Goal: Task Accomplishment & Management: Manage account settings

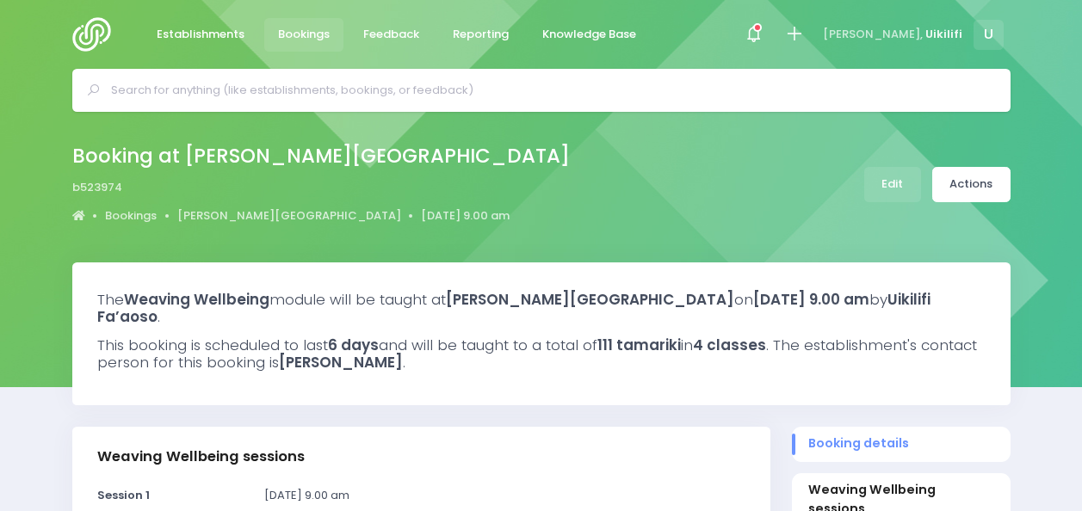
select select "5"
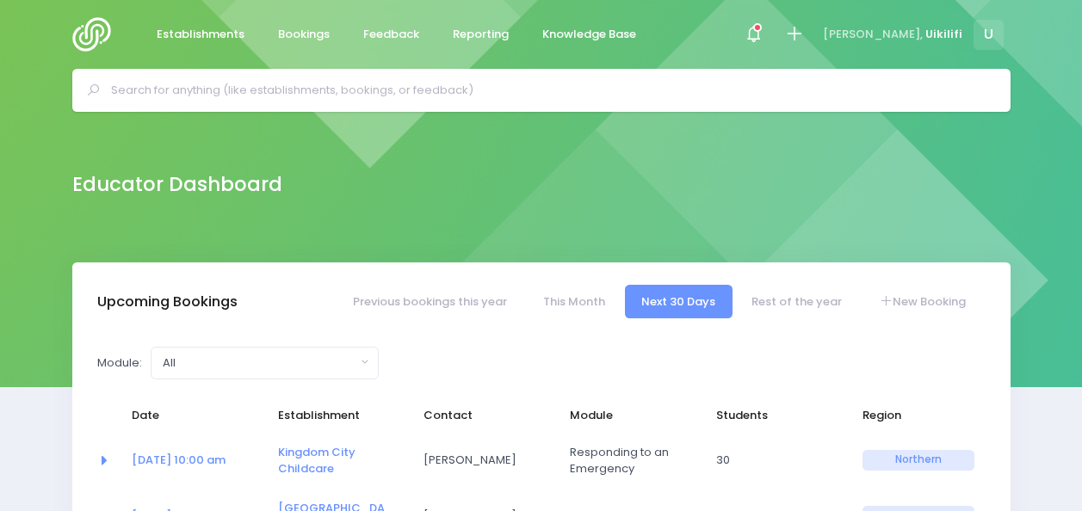
select select "5"
click at [318, 456] on link "Kingdom City Childcare" at bounding box center [316, 461] width 77 height 34
click at [393, 86] on input "text" at bounding box center [548, 90] width 875 height 26
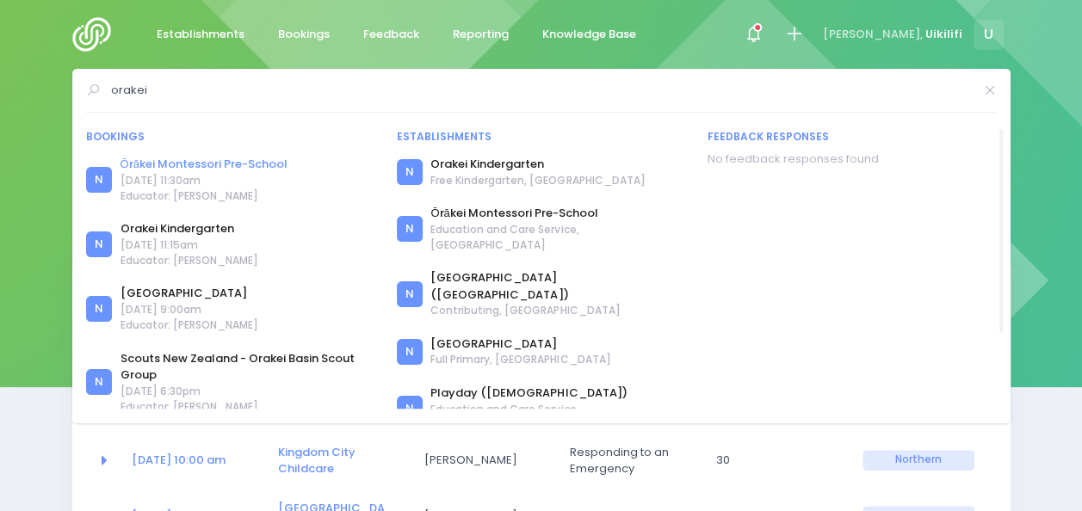
click at [255, 163] on link "Ōrākei Montessori Pre-School" at bounding box center [203, 164] width 167 height 17
click at [214, 88] on input "orakei" at bounding box center [541, 90] width 861 height 26
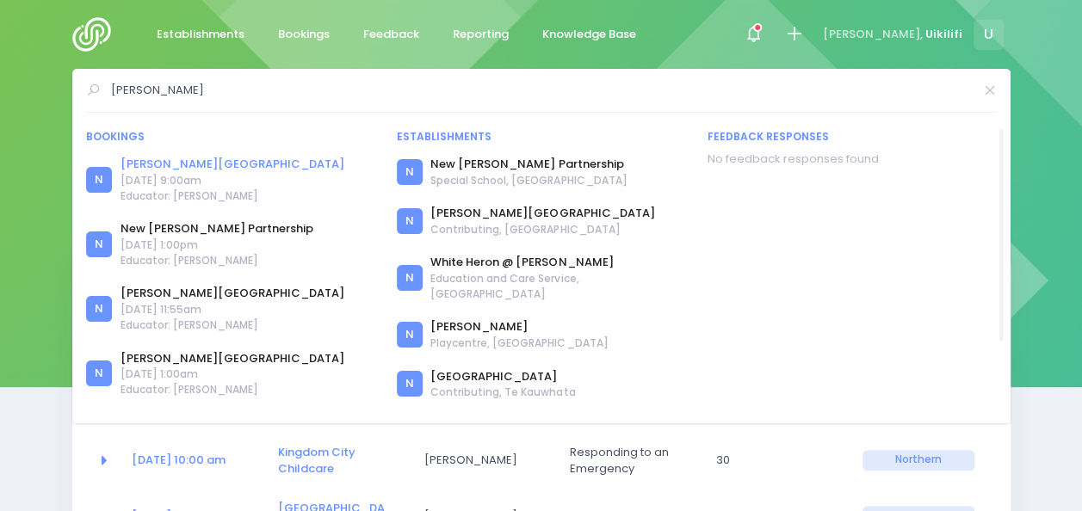
type input "Dawson"
click at [194, 157] on link "[PERSON_NAME][GEOGRAPHIC_DATA]" at bounding box center [232, 164] width 224 height 17
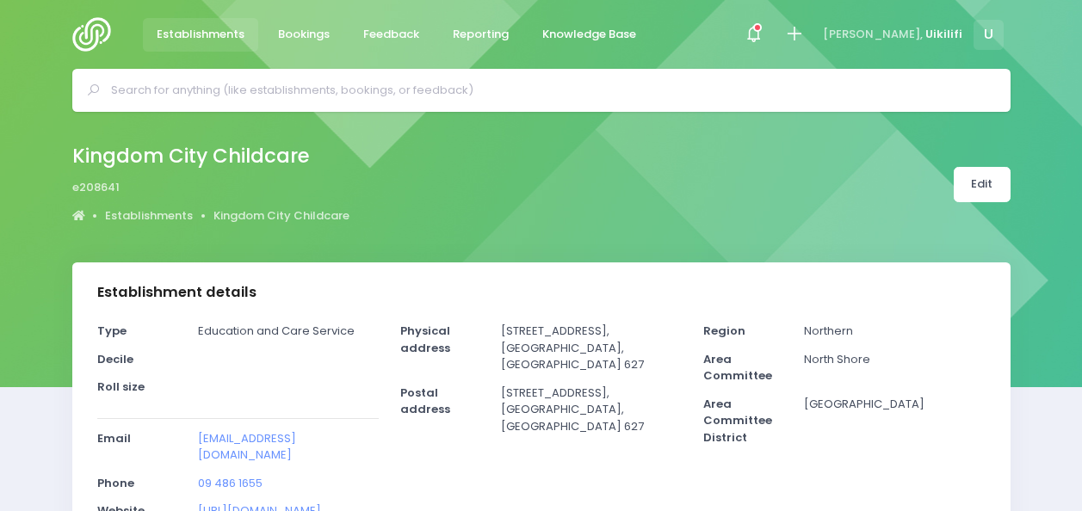
select select "5"
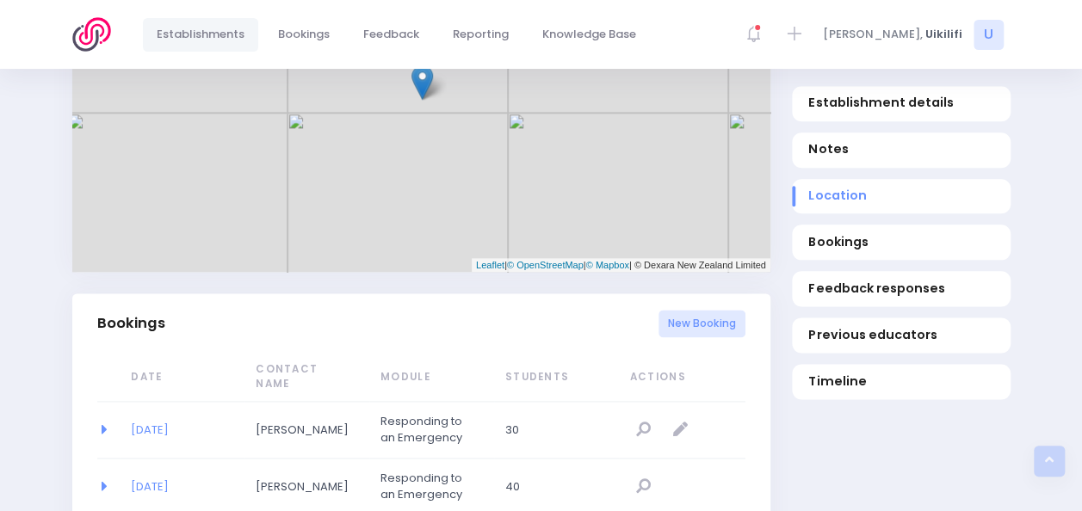
scroll to position [993, 0]
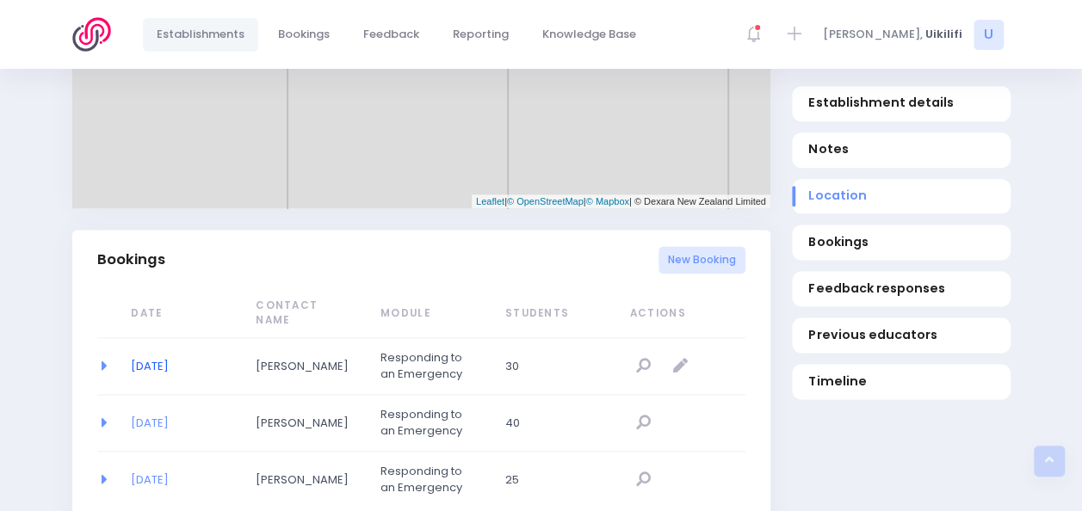
click at [159, 365] on link "25/08/2025" at bounding box center [150, 366] width 38 height 16
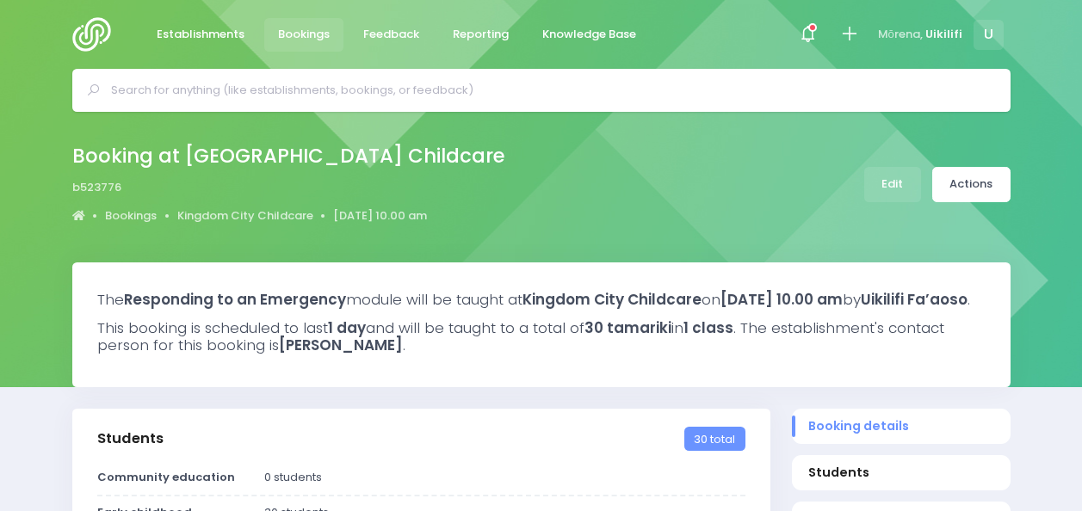
select select "5"
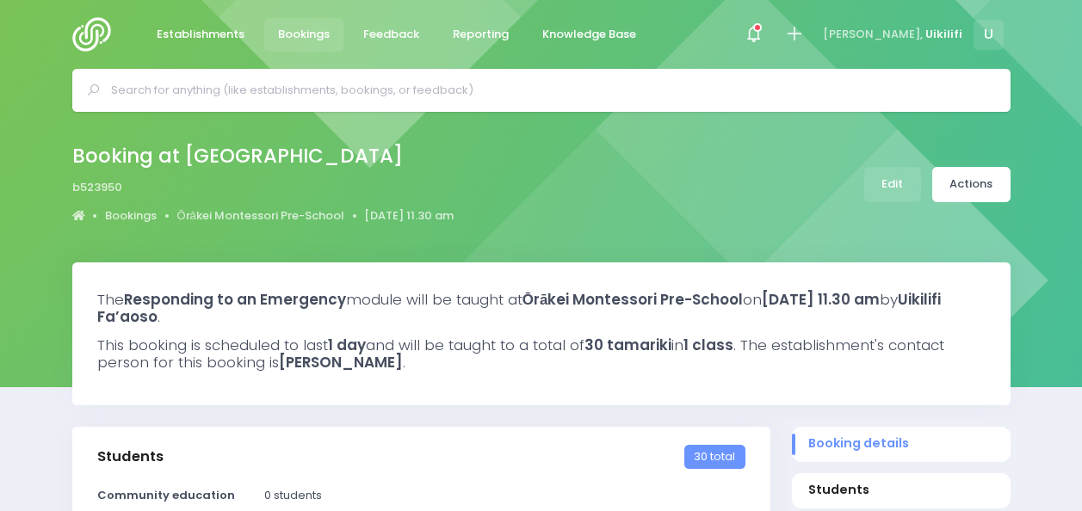
select select "5"
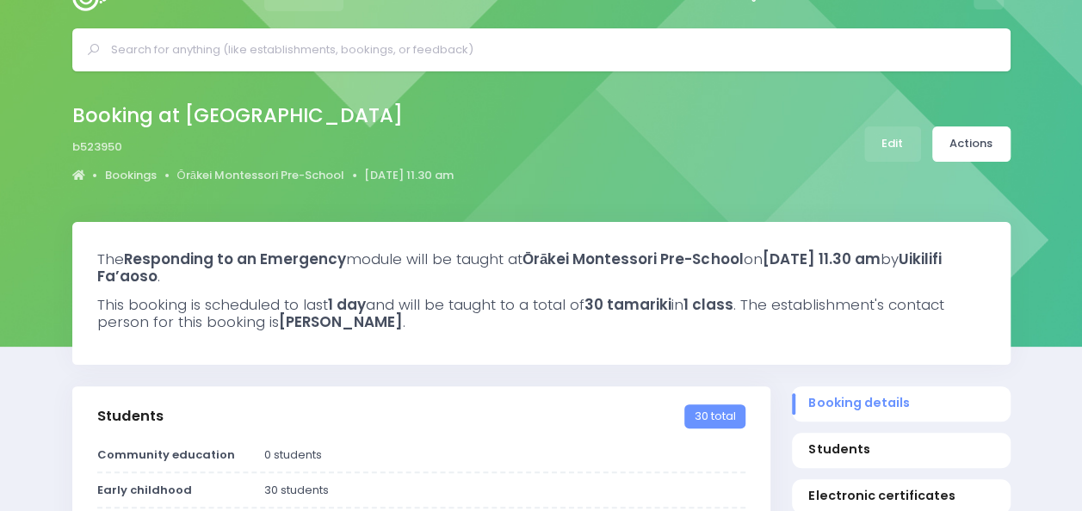
scroll to position [41, 0]
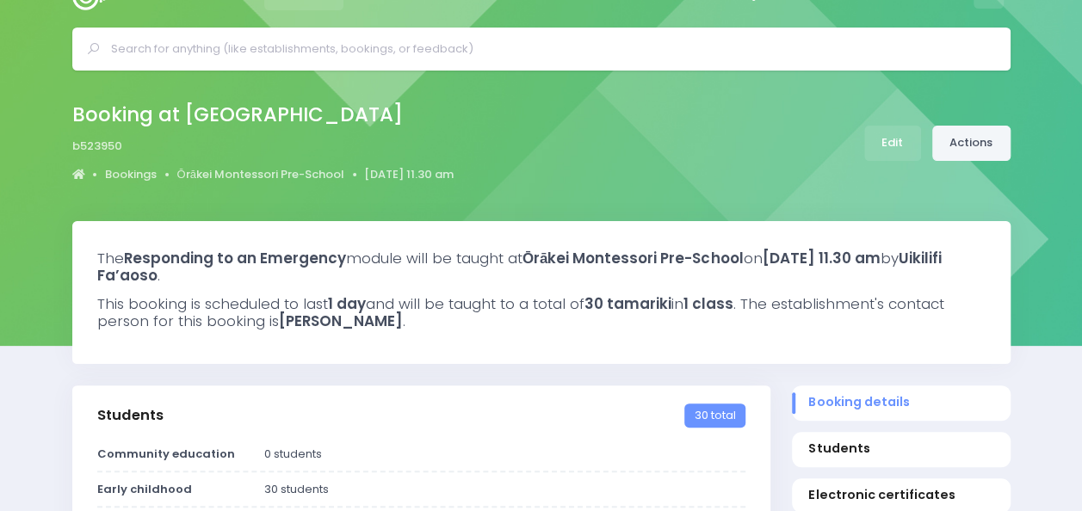
click at [996, 155] on link "Actions" at bounding box center [971, 143] width 78 height 35
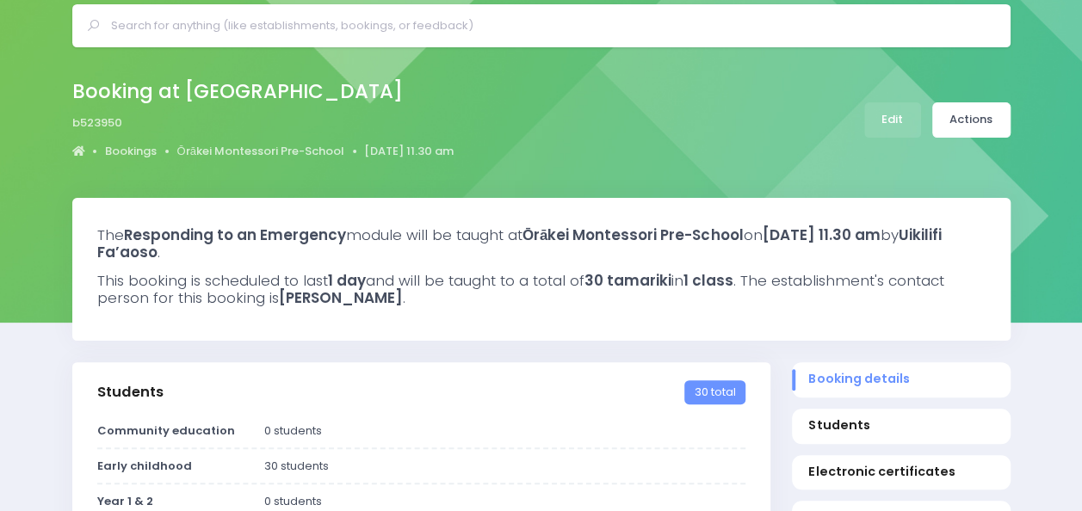
scroll to position [65, 0]
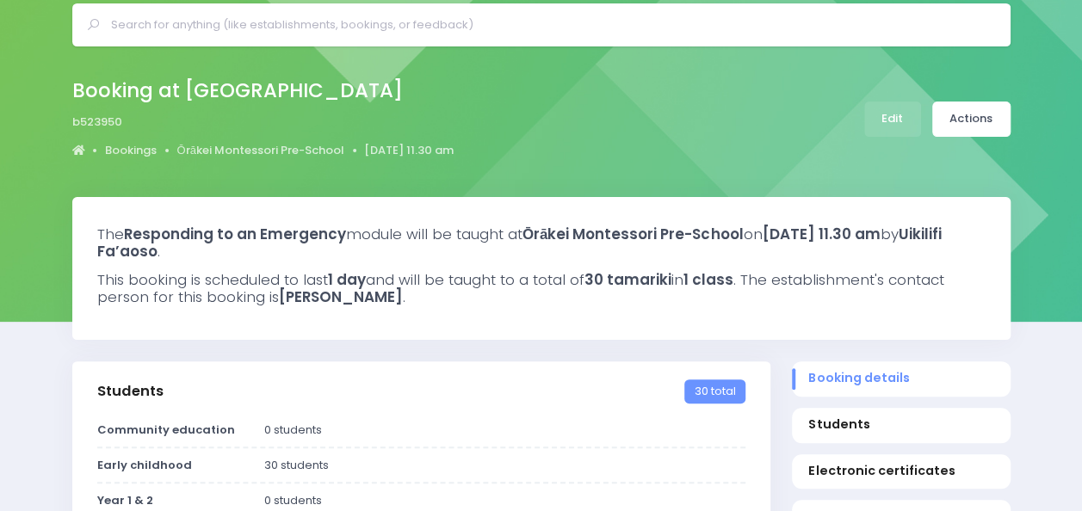
click at [633, 281] on strong "30 tamariki" at bounding box center [627, 279] width 87 height 21
click at [980, 123] on link "Actions" at bounding box center [971, 119] width 78 height 35
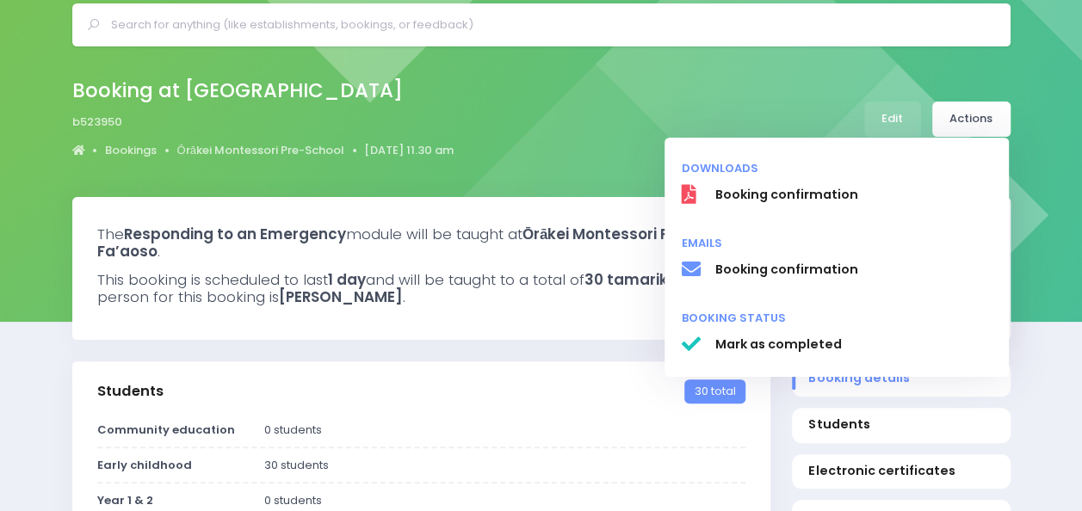
click at [831, 83] on div "Booking at Ōrākei Montessori Pre-School b523950 Bookings Ōrākei Montessori Pre-…" at bounding box center [541, 119] width 981 height 90
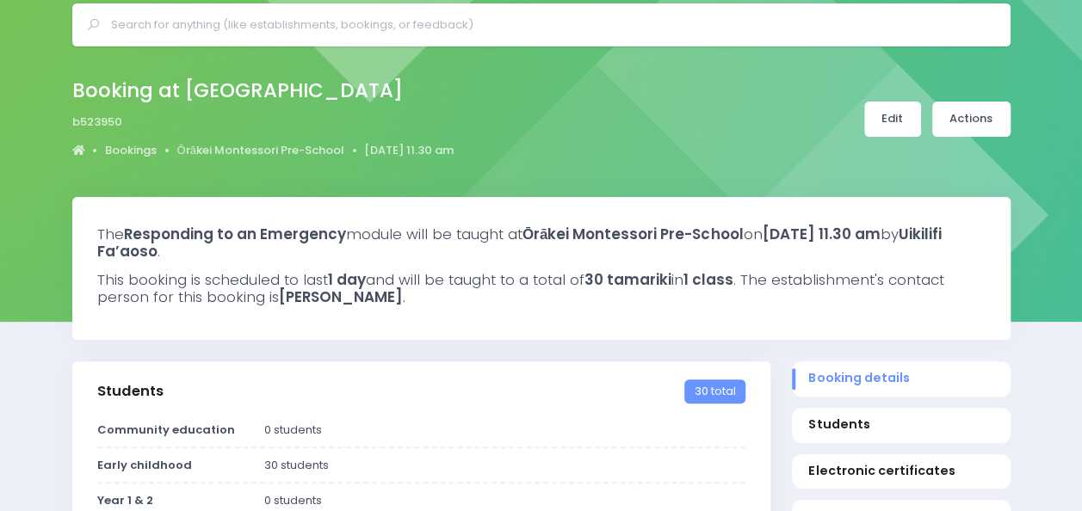
click at [881, 116] on link "Edit" at bounding box center [892, 119] width 57 height 35
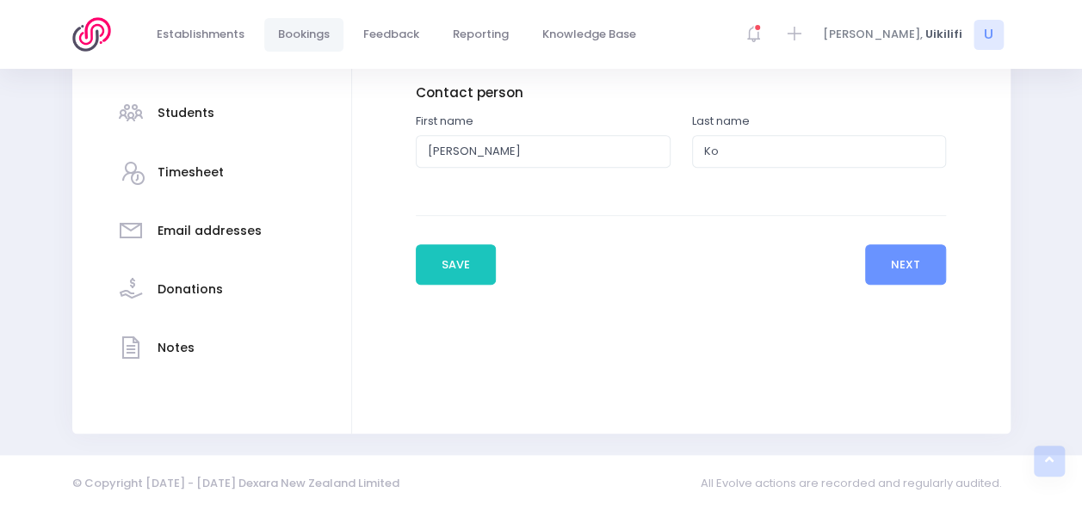
scroll to position [369, 0]
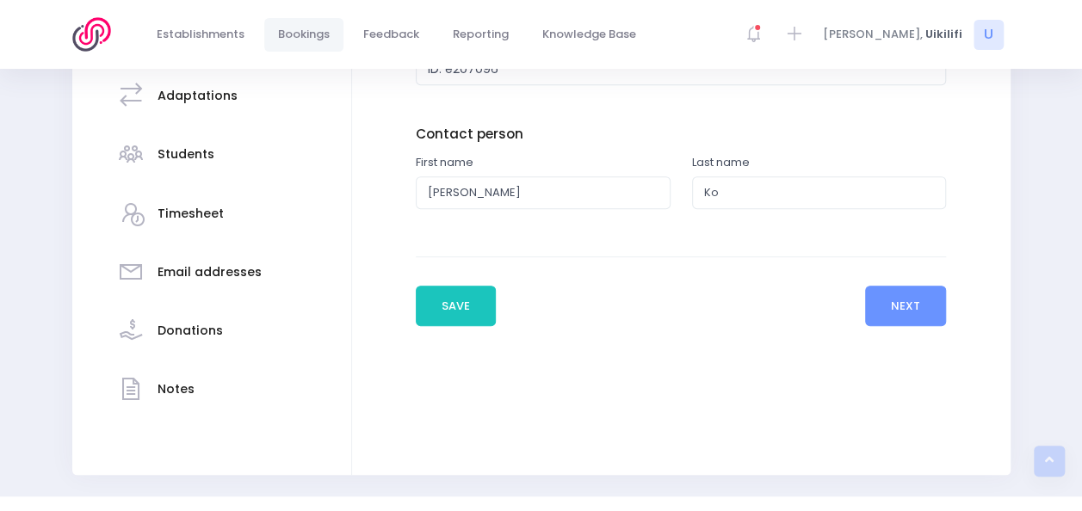
click at [204, 389] on div "Notes" at bounding box center [211, 390] width 189 height 42
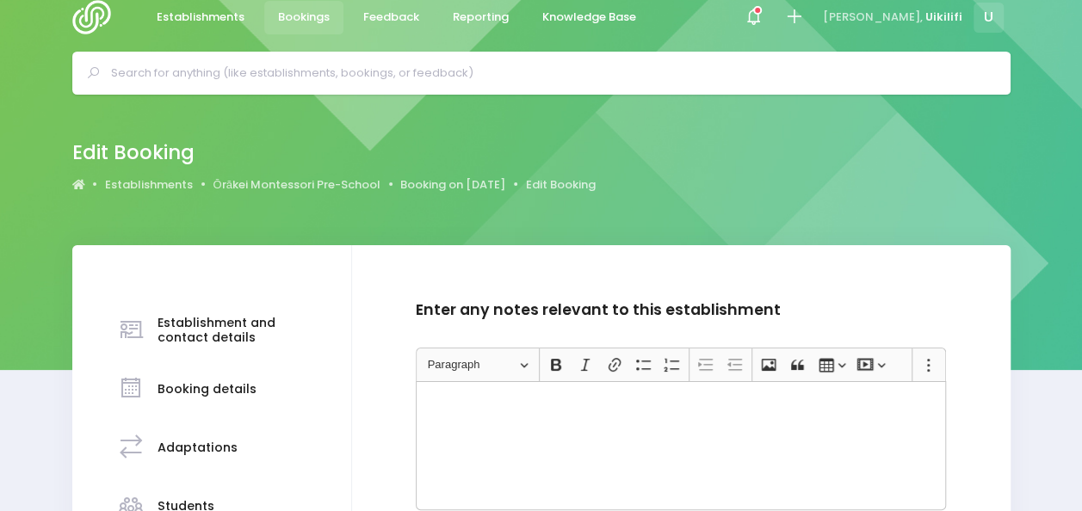
scroll to position [0, 0]
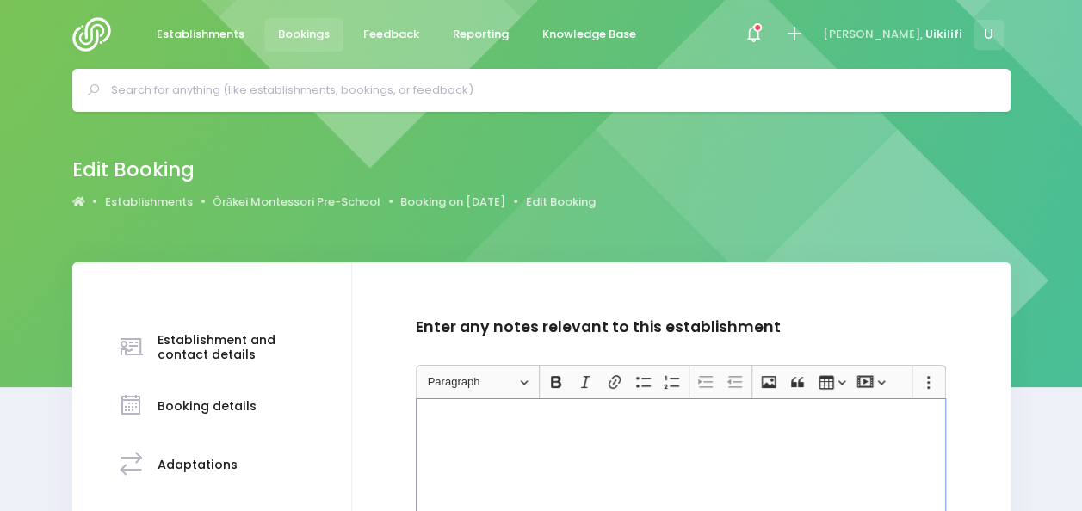
click at [501, 444] on div "Rich Text Editor, main" at bounding box center [681, 462] width 530 height 129
click at [752, 416] on p "did not attend as this booking is meant to be reschedule" at bounding box center [680, 418] width 515 height 17
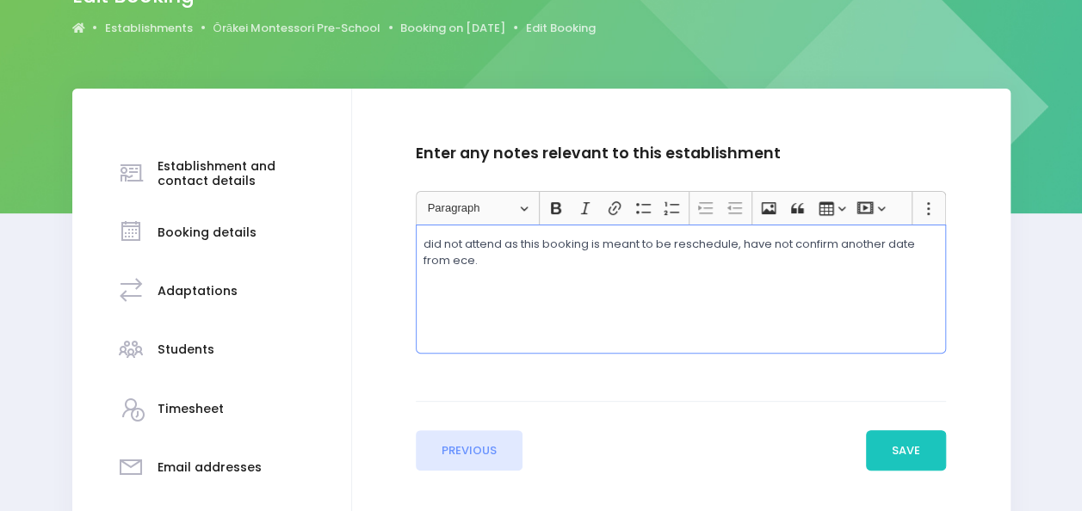
scroll to position [194, 0]
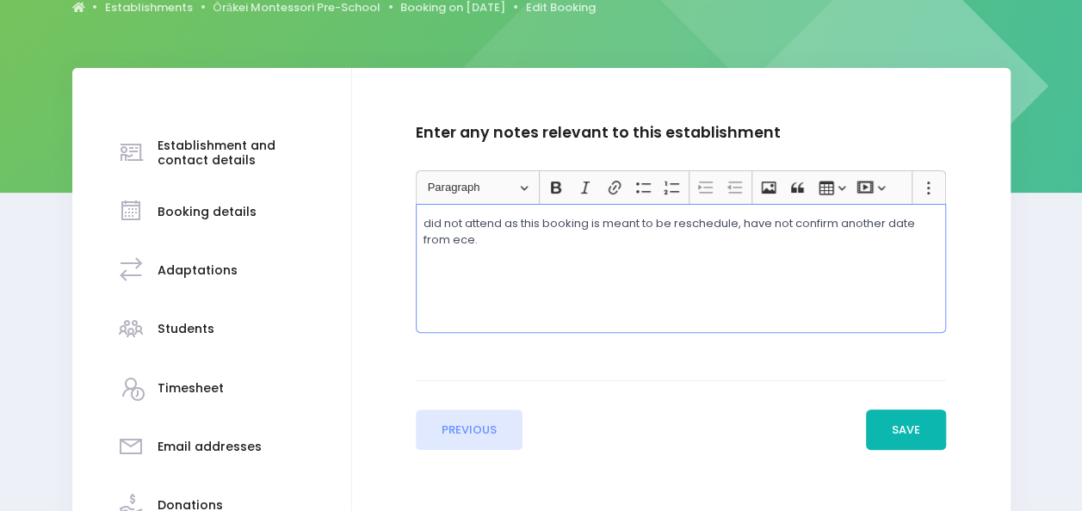
click at [931, 422] on button "Save" at bounding box center [906, 430] width 81 height 41
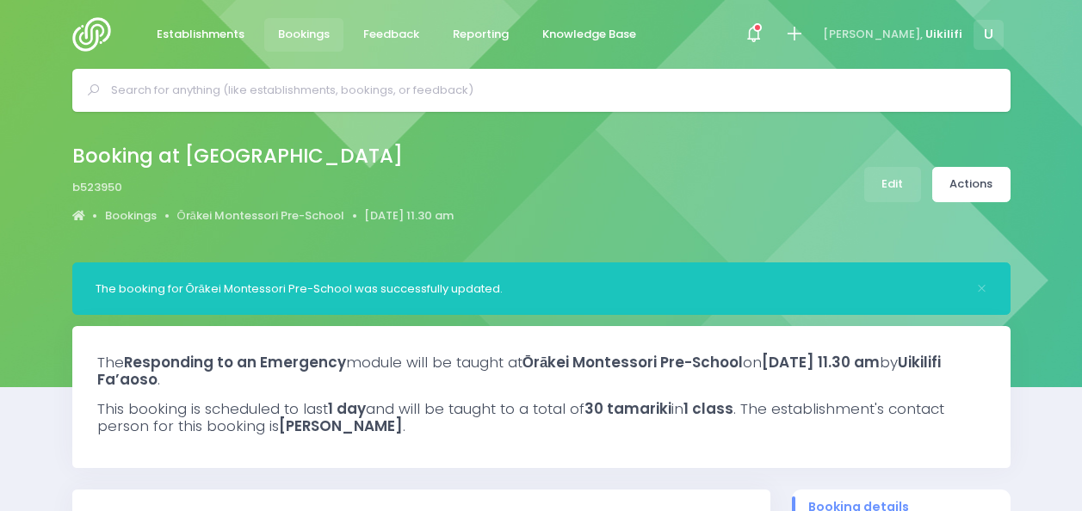
select select "5"
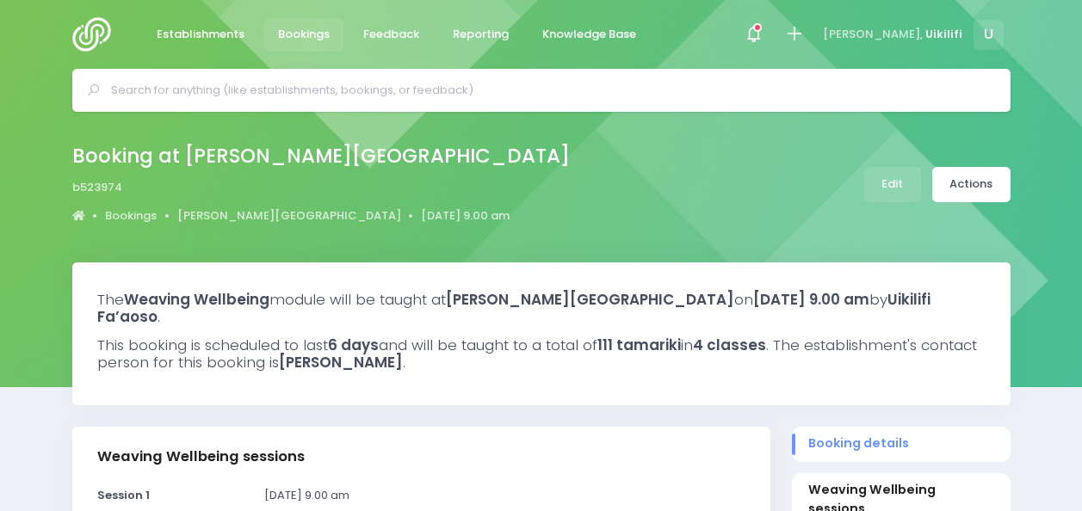
select select "5"
